Goal: Navigation & Orientation: Find specific page/section

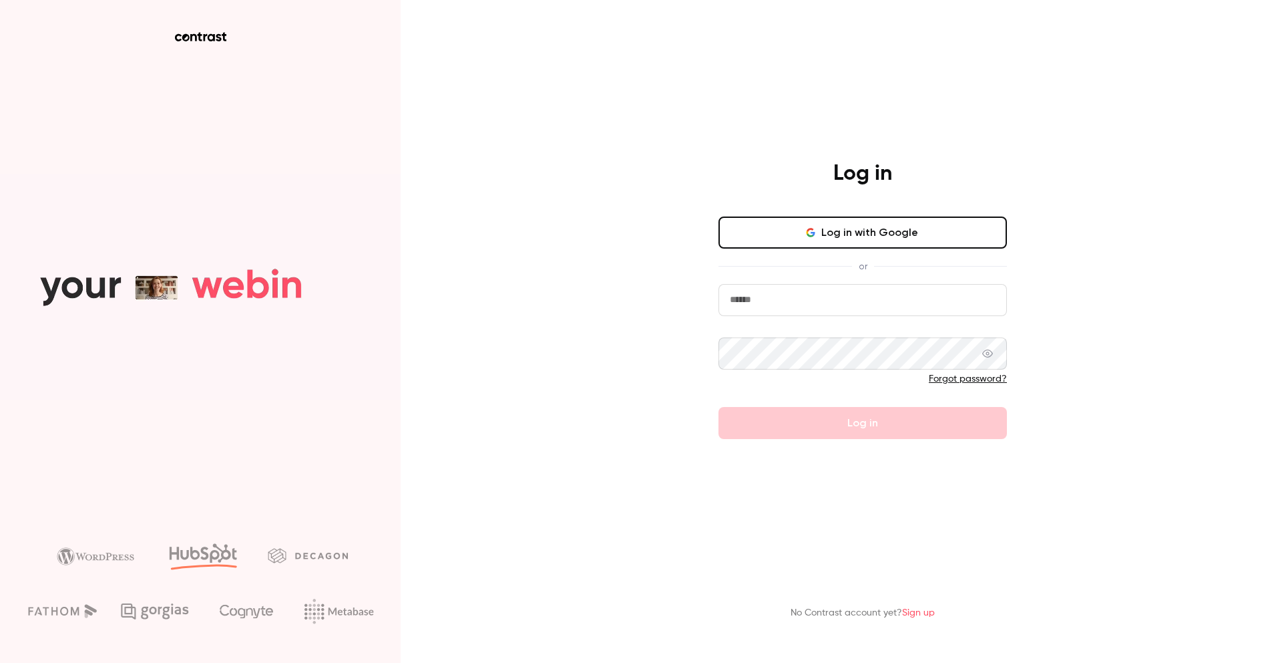
click at [814, 229] on icon "button" at bounding box center [810, 229] width 7 height 3
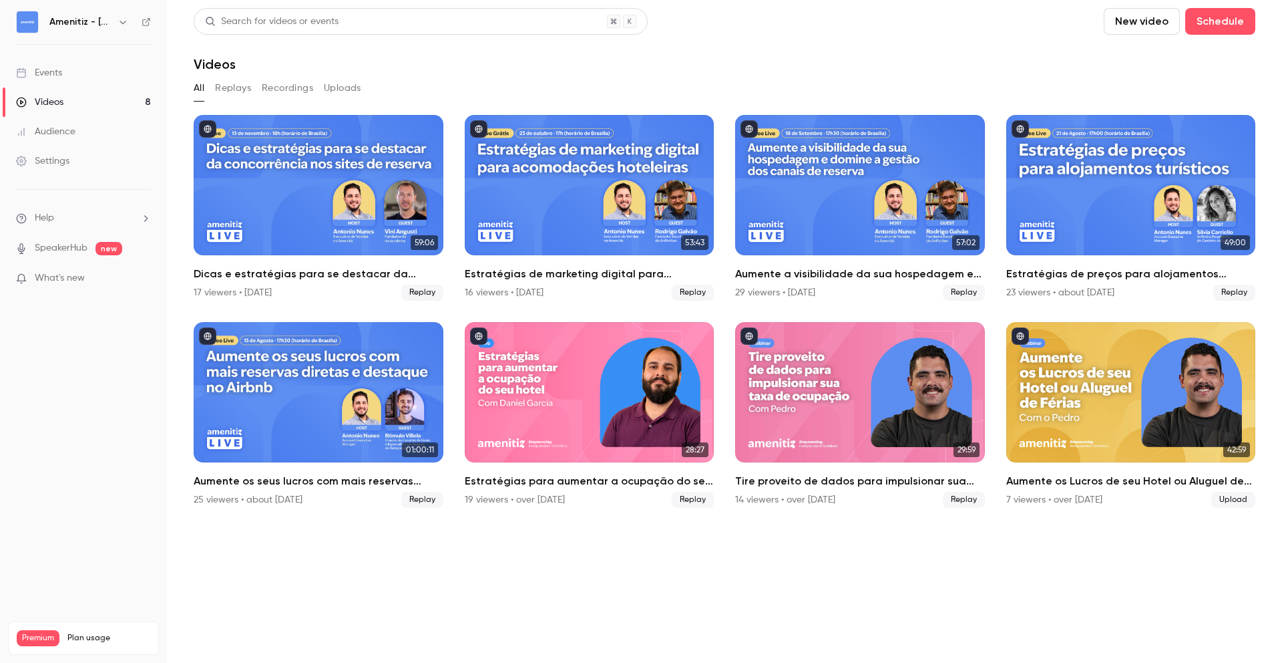
click at [68, 100] on link "Videos 8" at bounding box center [83, 101] width 167 height 29
click at [120, 29] on button "button" at bounding box center [123, 22] width 16 height 16
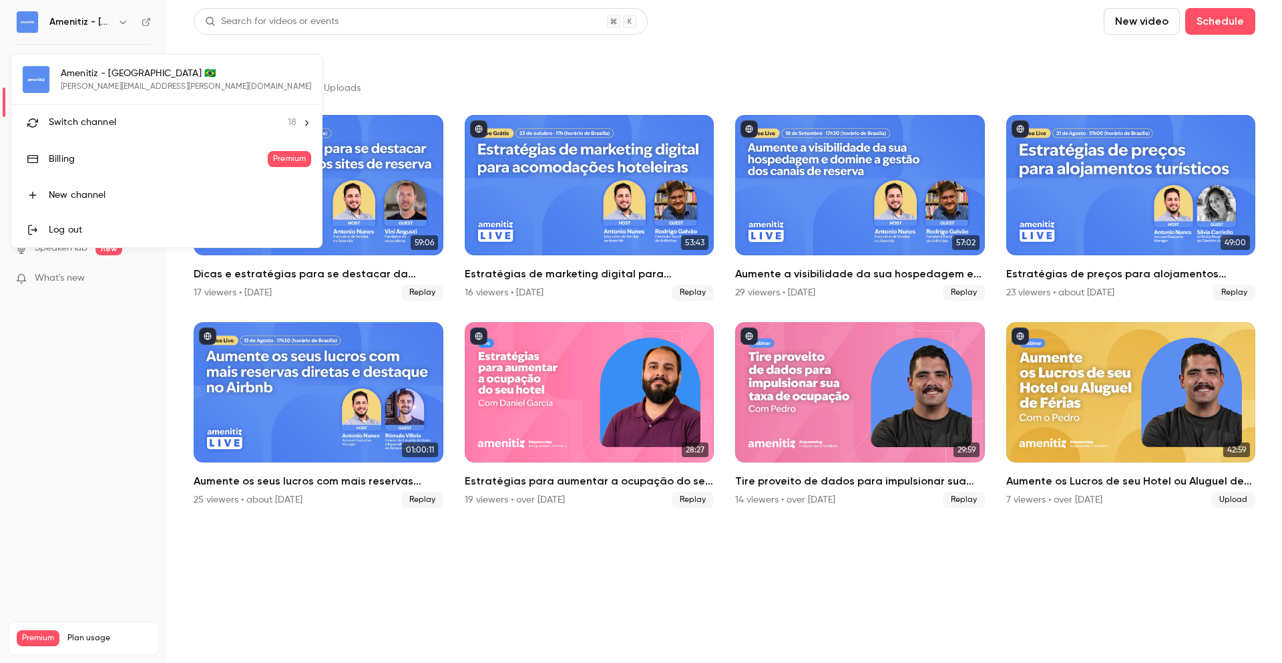
click at [122, 120] on div "Switch channel 18" at bounding box center [173, 123] width 248 height 14
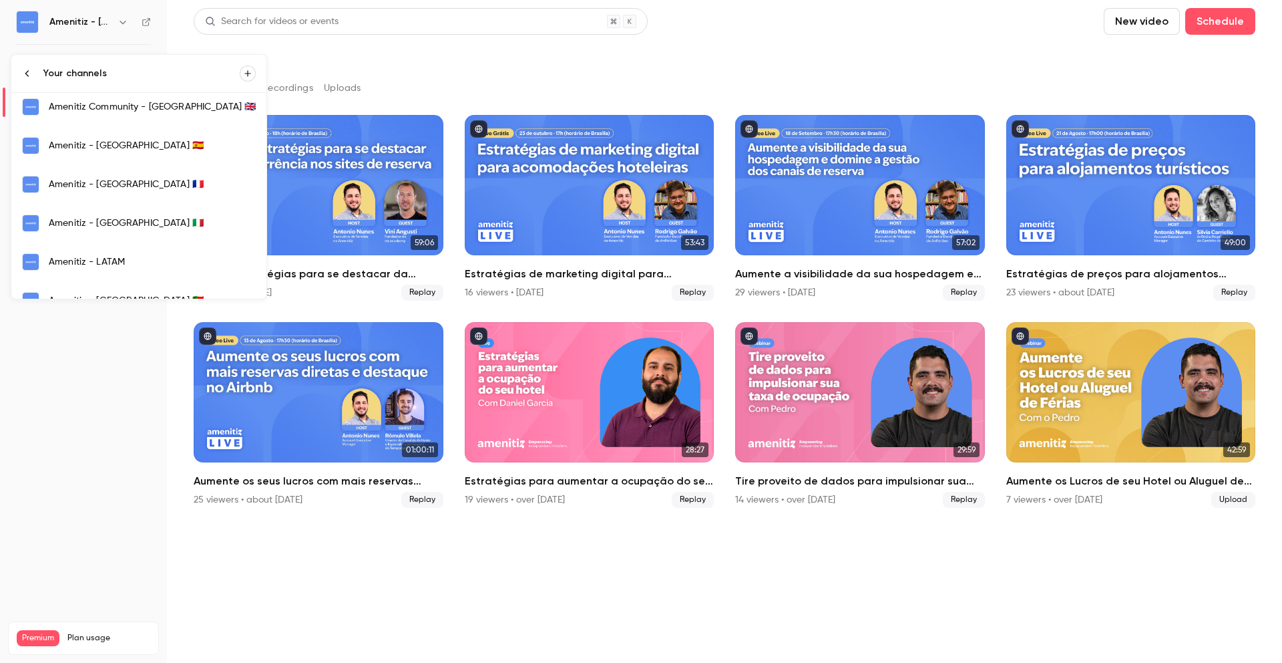
scroll to position [282, 0]
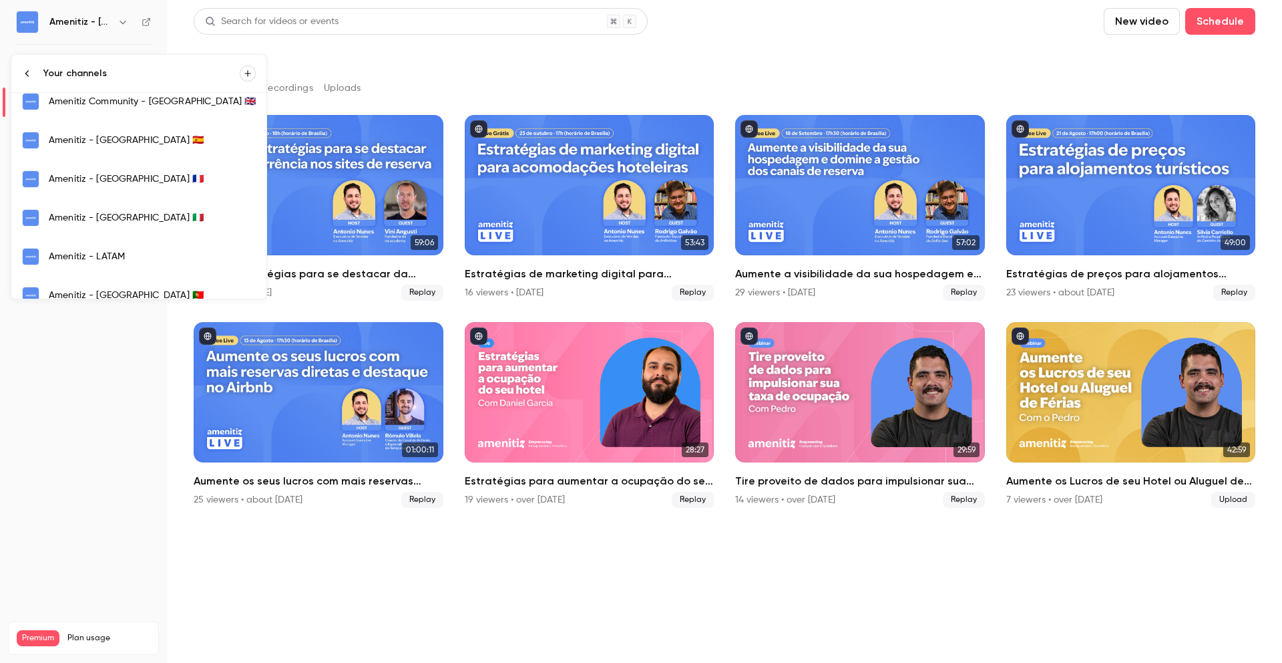
click at [109, 190] on link "Amenitiz - [GEOGRAPHIC_DATA] 🇫🇷" at bounding box center [138, 179] width 255 height 39
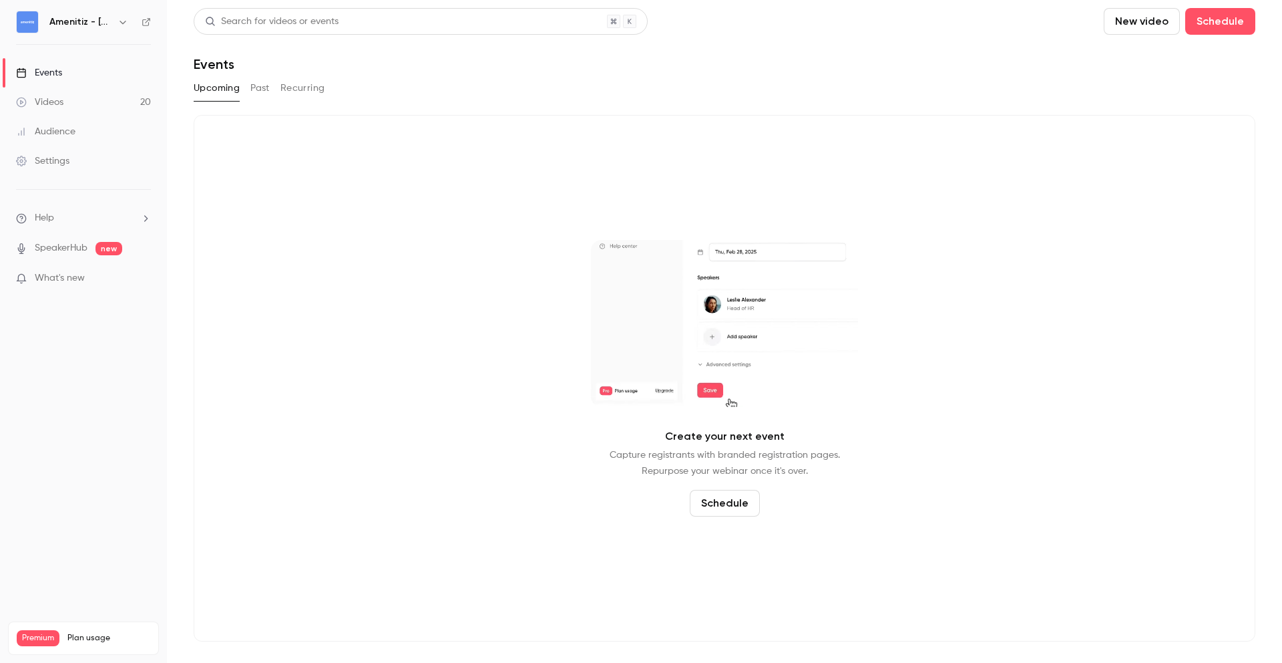
click at [257, 89] on button "Past" at bounding box center [259, 87] width 19 height 21
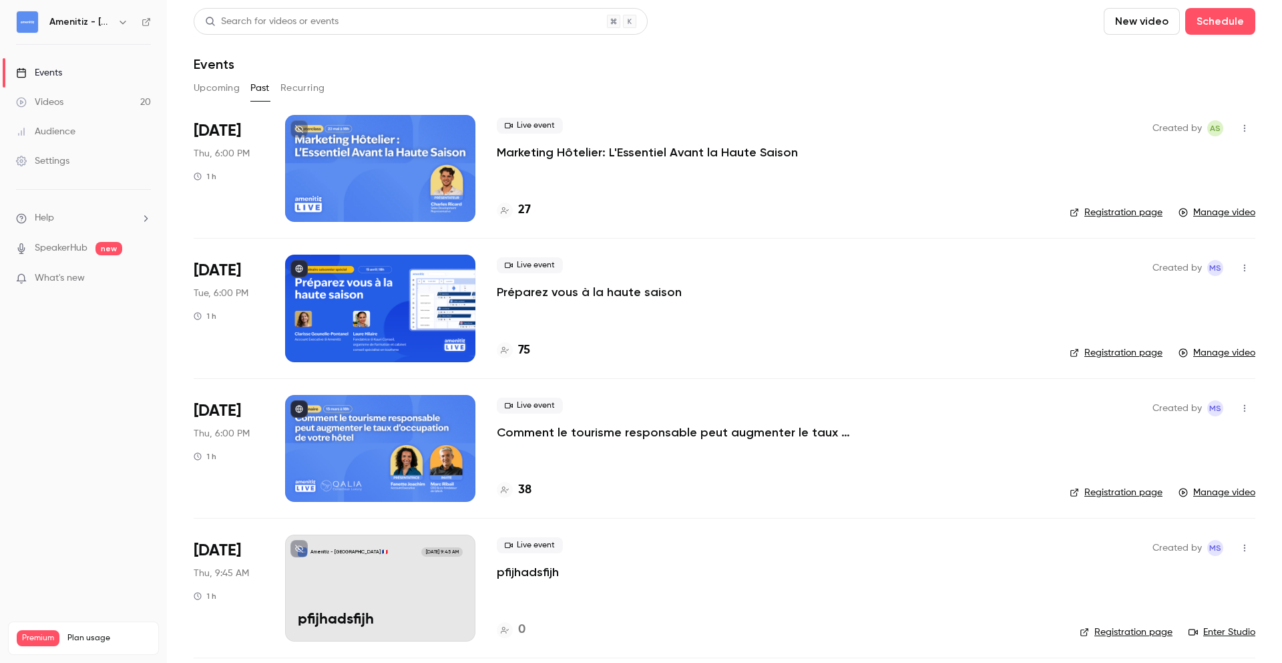
click at [221, 87] on button "Upcoming" at bounding box center [217, 87] width 46 height 21
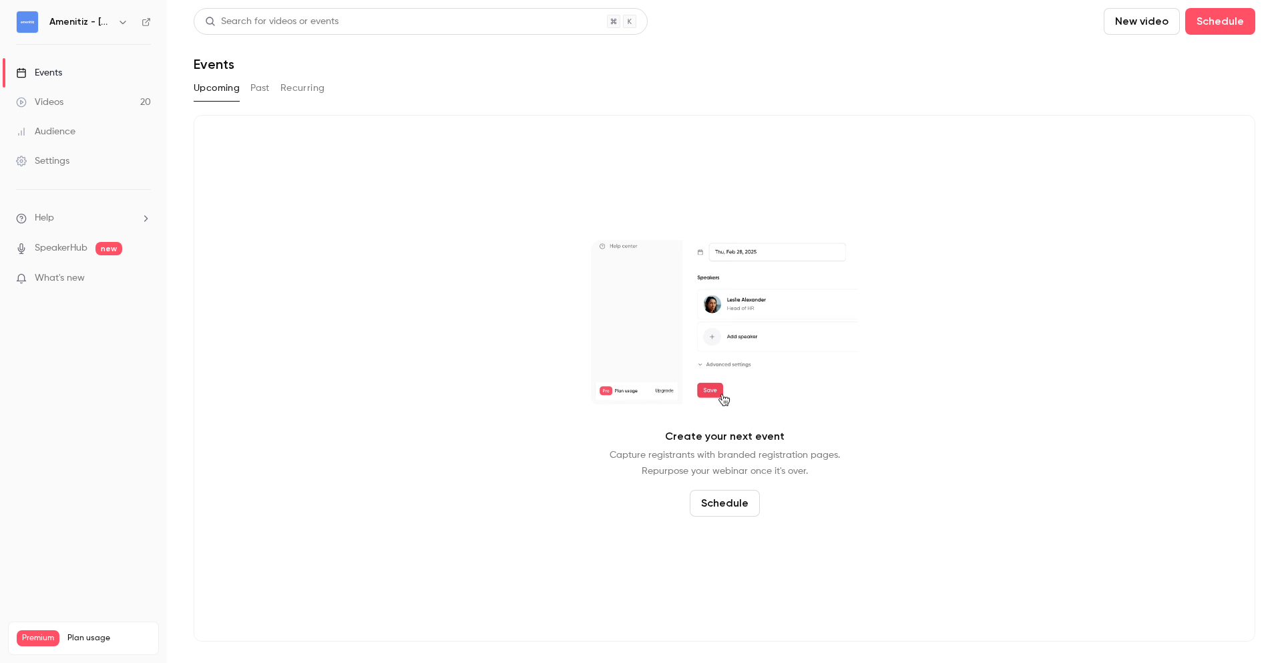
click at [256, 87] on button "Past" at bounding box center [259, 87] width 19 height 21
